Goal: Navigation & Orientation: Find specific page/section

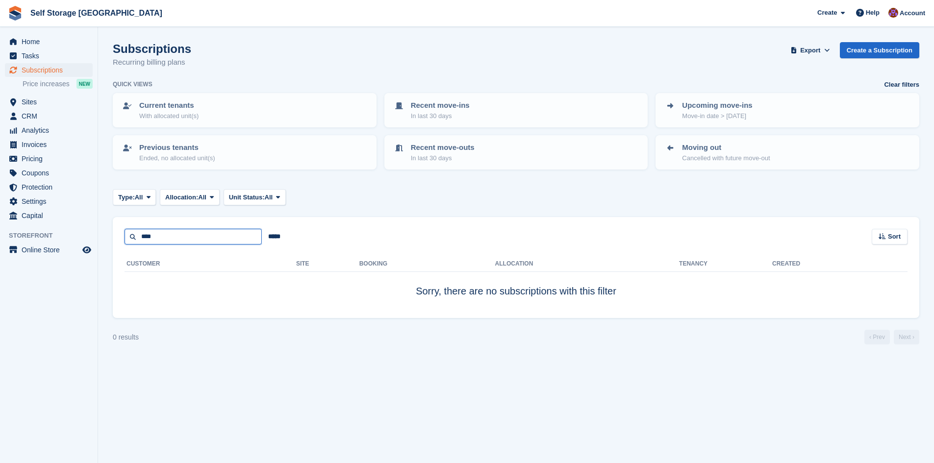
click at [158, 240] on input "****" at bounding box center [193, 237] width 137 height 16
type input "*"
click at [34, 42] on span "Home" at bounding box center [51, 42] width 59 height 14
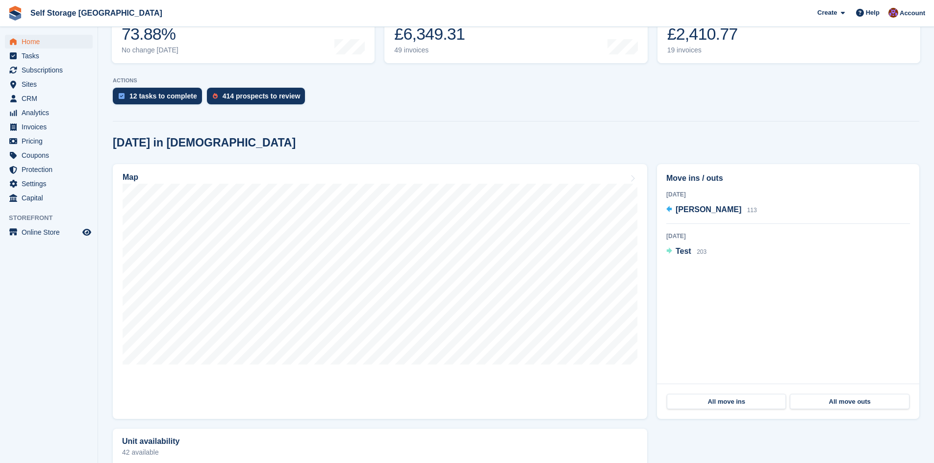
scroll to position [245, 0]
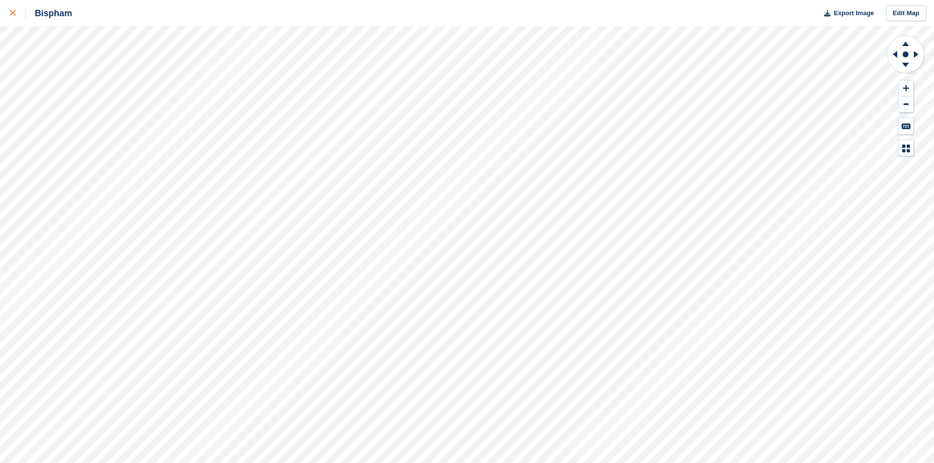
click at [16, 12] on div at bounding box center [18, 13] width 16 height 12
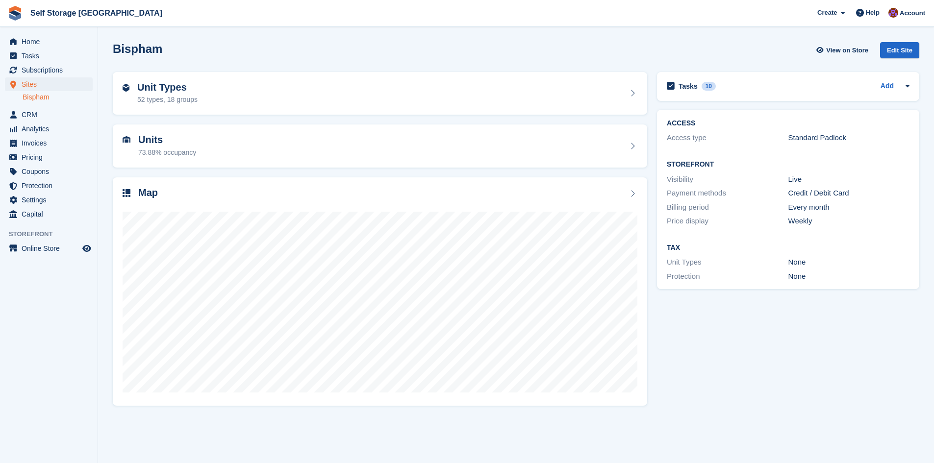
click at [395, 51] on div "Bispham View on Store Edit Site" at bounding box center [516, 50] width 807 height 16
